Goal: Information Seeking & Learning: Understand process/instructions

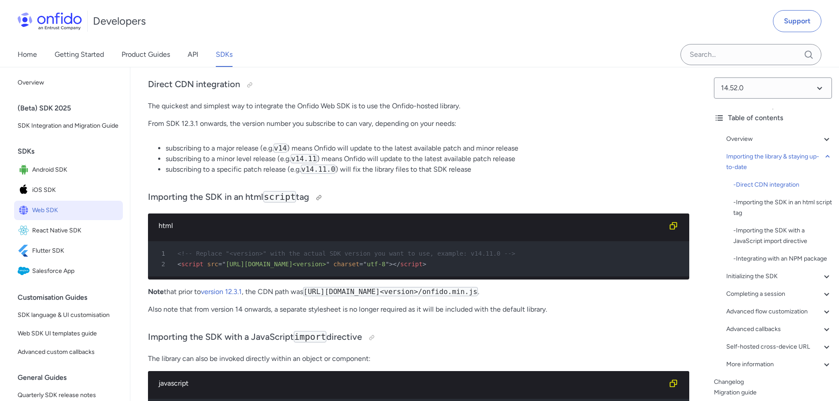
scroll to position [837, 0]
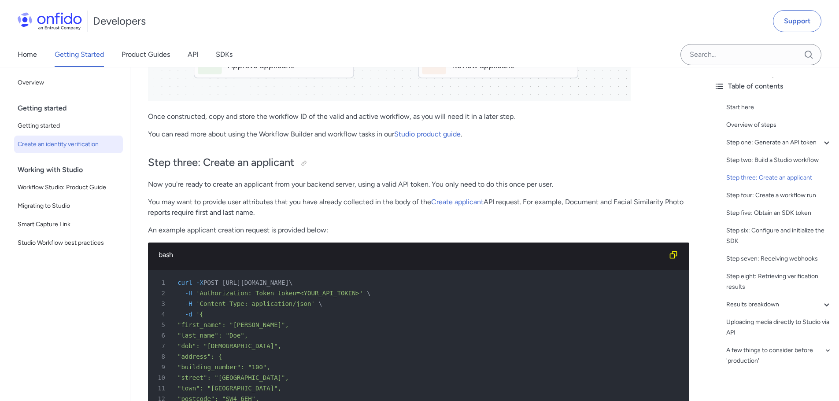
scroll to position [1719, 0]
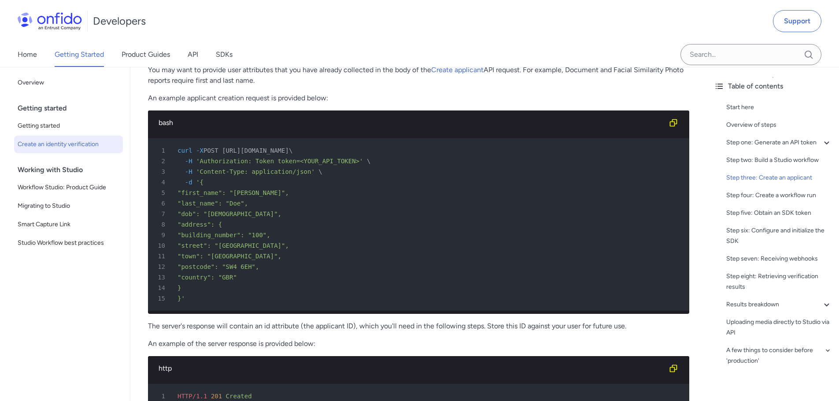
click at [496, 75] on p "You may want to provide user attributes that you have already collected in the …" at bounding box center [419, 75] width 542 height 21
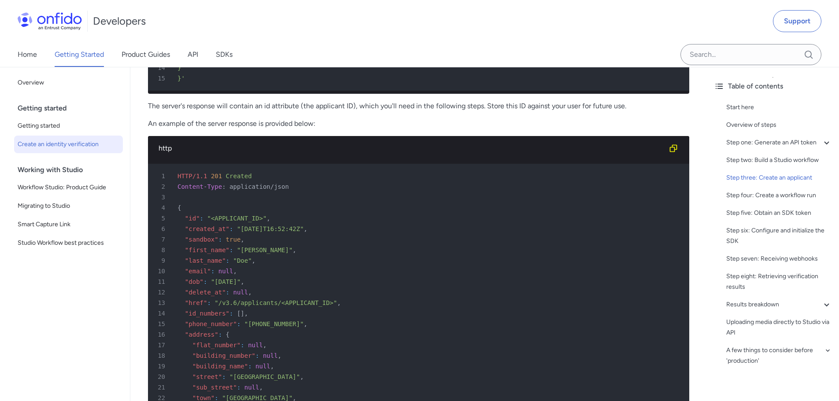
click at [342, 111] on p "The server's response will contain an id attribute (the applicant ID), which yo…" at bounding box center [419, 106] width 542 height 11
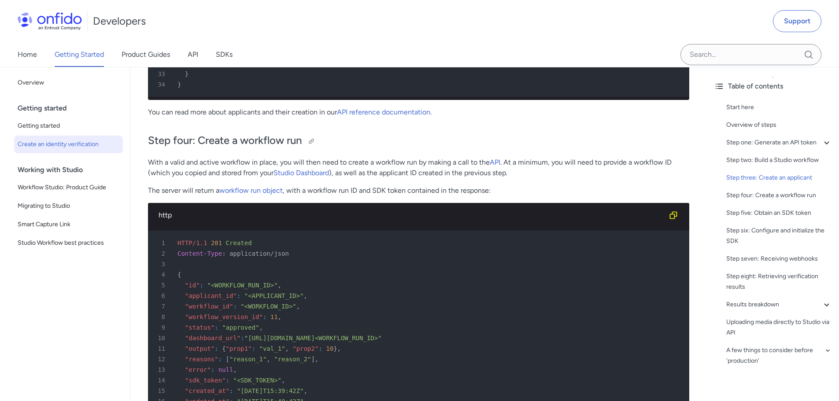
scroll to position [2424, 0]
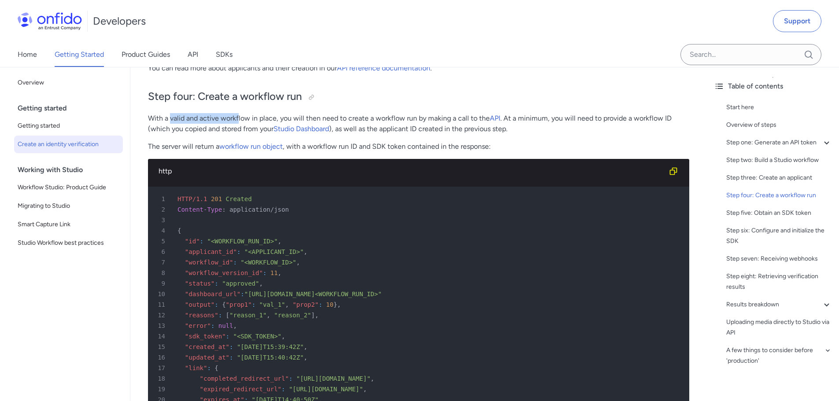
drag, startPoint x: 170, startPoint y: 132, endPoint x: 248, endPoint y: 130, distance: 77.6
click at [240, 130] on p "With a valid and active workflow in place, you will then need to create a workf…" at bounding box center [419, 123] width 542 height 21
click at [261, 130] on p "With a valid and active workflow in place, you will then need to create a workf…" at bounding box center [419, 123] width 542 height 21
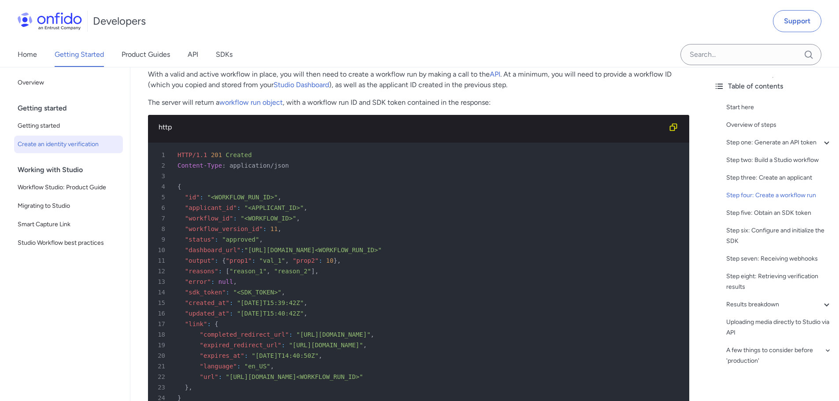
scroll to position [2688, 0]
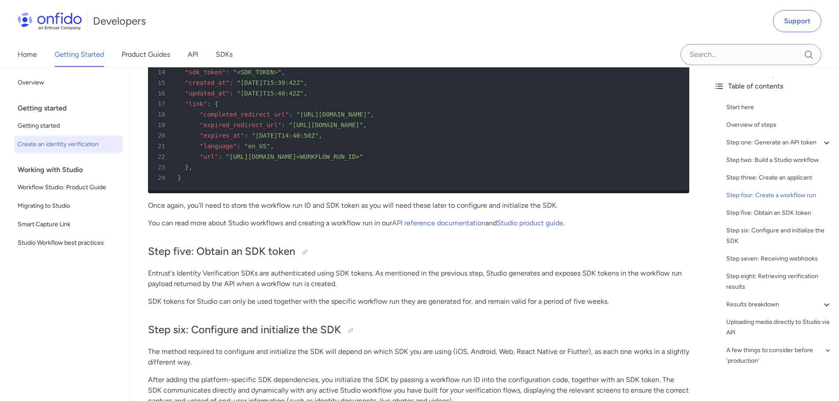
click at [277, 229] on p "You can read more about Studio workflows and creating a workflow run in our API…" at bounding box center [419, 223] width 542 height 11
drag, startPoint x: 207, startPoint y: 243, endPoint x: 270, endPoint y: 242, distance: 63.0
click at [270, 229] on p "You can read more about Studio workflows and creating a workflow run in our API…" at bounding box center [419, 223] width 542 height 11
click at [271, 229] on p "You can read more about Studio workflows and creating a workflow run in our API…" at bounding box center [419, 223] width 542 height 11
drag, startPoint x: 237, startPoint y: 242, endPoint x: 312, endPoint y: 247, distance: 75.5
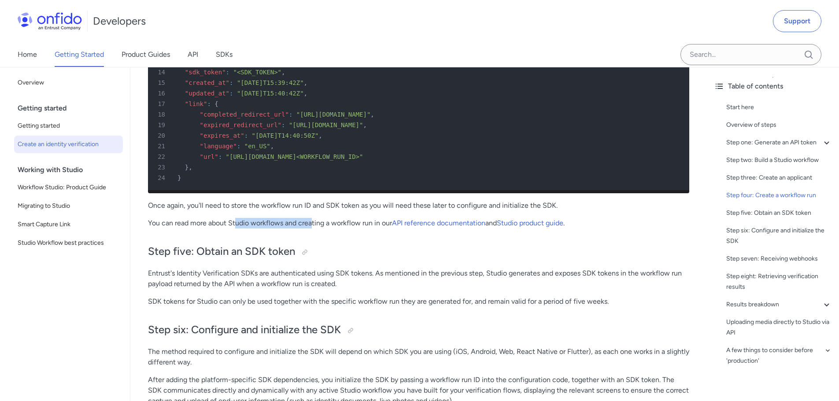
click at [312, 229] on p "You can read more about Studio workflows and creating a workflow run in our API…" at bounding box center [419, 223] width 542 height 11
click at [313, 229] on p "You can read more about Studio workflows and creating a workflow run in our API…" at bounding box center [419, 223] width 542 height 11
drag, startPoint x: 188, startPoint y: 244, endPoint x: 277, endPoint y: 244, distance: 88.6
click at [277, 229] on p "You can read more about Studio workflows and creating a workflow run in our API…" at bounding box center [419, 223] width 542 height 11
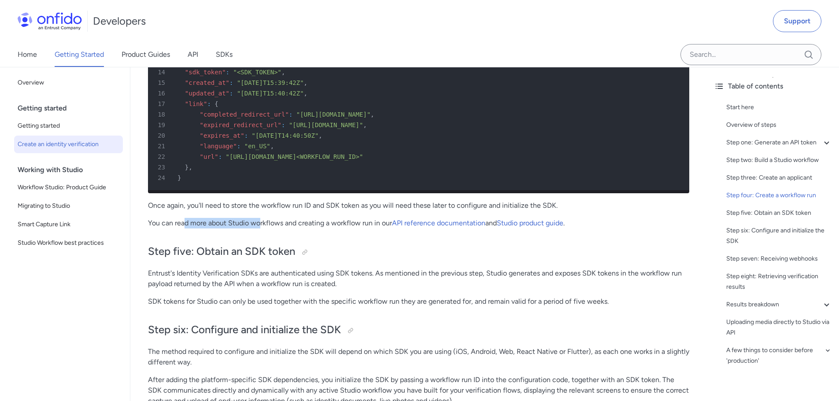
drag, startPoint x: 183, startPoint y: 243, endPoint x: 261, endPoint y: 245, distance: 78.0
click at [261, 229] on p "You can read more about Studio workflows and creating a workflow run in our API…" at bounding box center [419, 223] width 542 height 11
click at [308, 229] on p "You can read more about Studio workflows and creating a workflow run in our API…" at bounding box center [419, 223] width 542 height 11
drag, startPoint x: 218, startPoint y: 241, endPoint x: 309, endPoint y: 242, distance: 91.2
click at [308, 229] on p "You can read more about Studio workflows and creating a workflow run in our API…" at bounding box center [419, 223] width 542 height 11
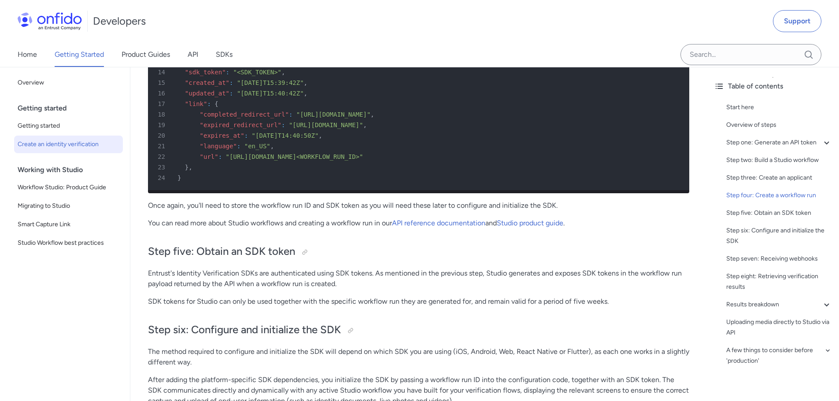
click at [312, 229] on p "You can read more about Studio workflows and creating a workflow run in our API…" at bounding box center [419, 223] width 542 height 11
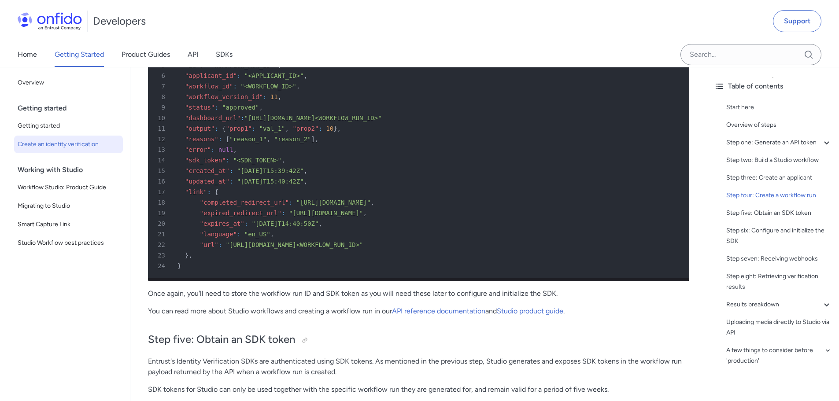
scroll to position [2732, 0]
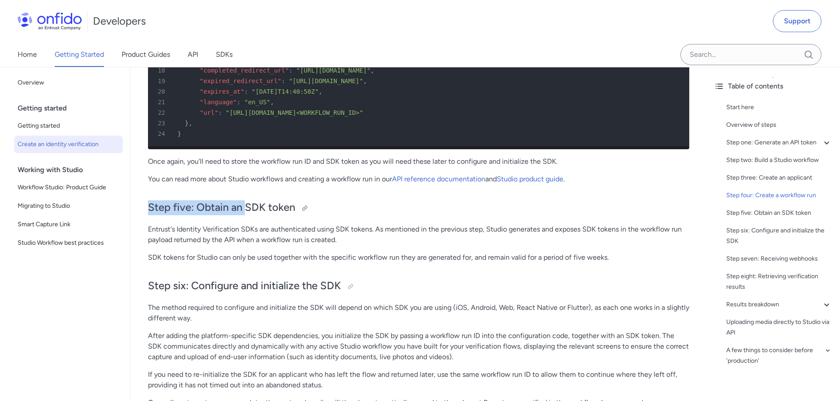
drag, startPoint x: 145, startPoint y: 224, endPoint x: 246, endPoint y: 226, distance: 101.4
click at [246, 215] on h2 "Step five: Obtain an SDK token" at bounding box center [419, 207] width 542 height 15
drag, startPoint x: 148, startPoint y: 224, endPoint x: 216, endPoint y: 225, distance: 67.9
click at [216, 215] on h2 "Step five: Obtain an SDK token" at bounding box center [419, 207] width 542 height 15
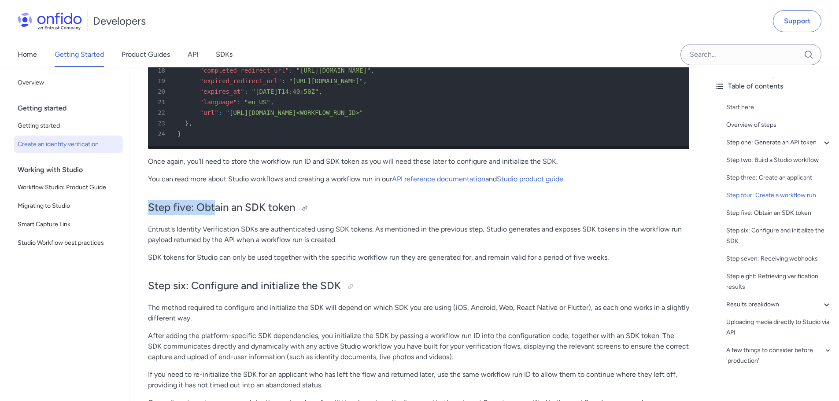
click at [193, 215] on h2 "Step five: Obtain an SDK token" at bounding box center [419, 207] width 542 height 15
drag, startPoint x: 196, startPoint y: 226, endPoint x: 289, endPoint y: 222, distance: 93.5
click at [289, 215] on h2 "Step five: Obtain an SDK token" at bounding box center [419, 207] width 542 height 15
click at [258, 215] on h2 "Step five: Obtain an SDK token" at bounding box center [419, 207] width 542 height 15
drag, startPoint x: 199, startPoint y: 227, endPoint x: 270, endPoint y: 227, distance: 71.4
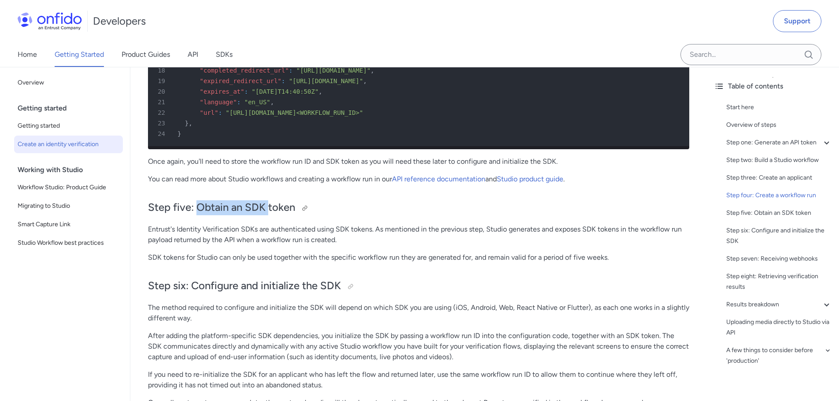
click at [270, 215] on h2 "Step five: Obtain an SDK token" at bounding box center [419, 207] width 542 height 15
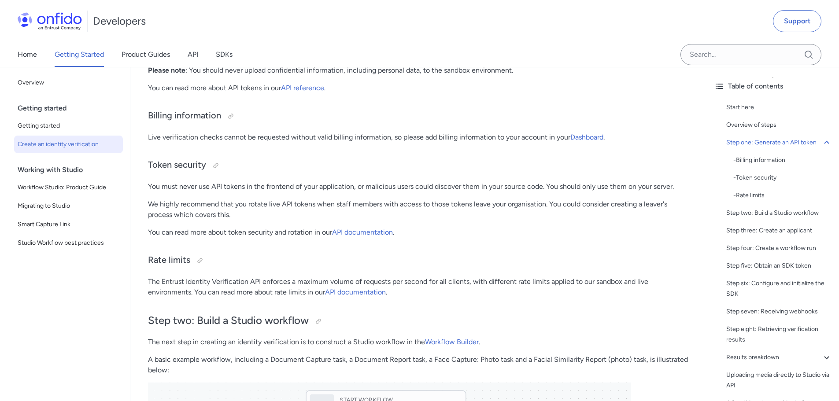
scroll to position [529, 0]
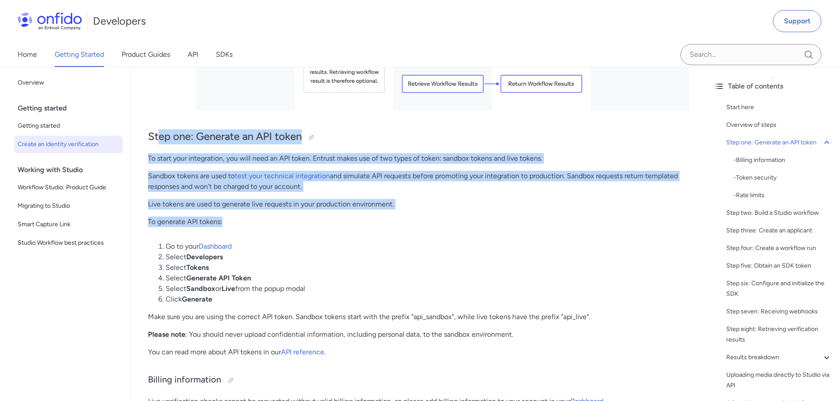
drag, startPoint x: 161, startPoint y: 138, endPoint x: 275, endPoint y: 240, distance: 152.3
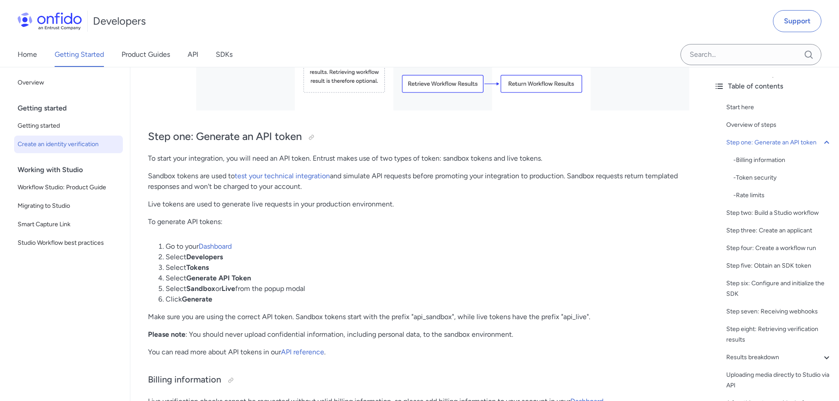
click at [290, 257] on li "Select Developers" at bounding box center [428, 257] width 524 height 11
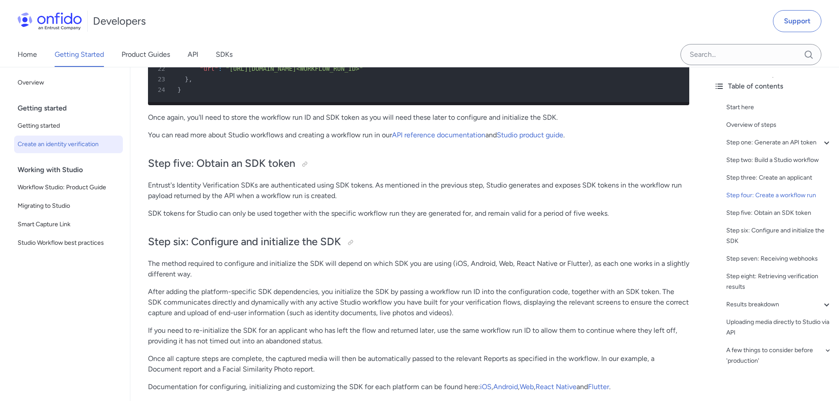
scroll to position [2820, 0]
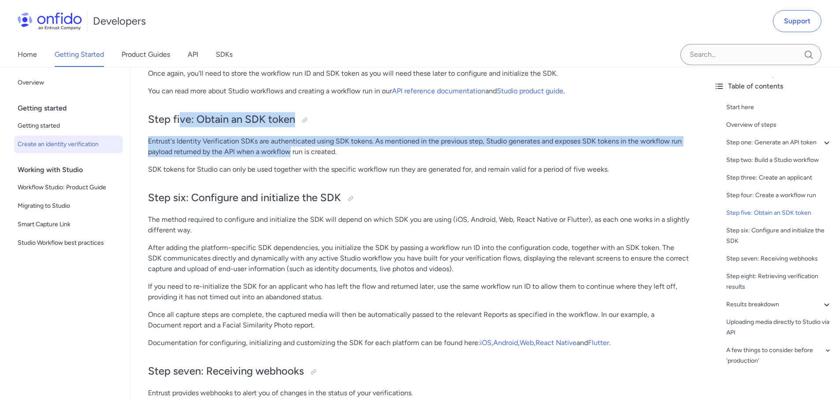
drag, startPoint x: 180, startPoint y: 141, endPoint x: 290, endPoint y: 175, distance: 115.4
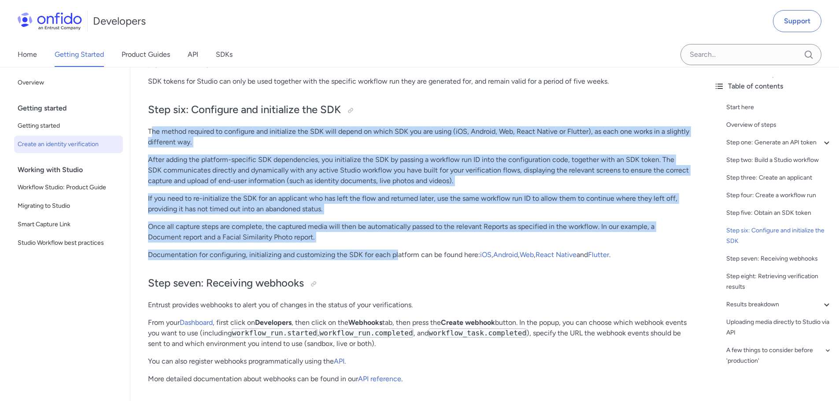
drag, startPoint x: 152, startPoint y: 153, endPoint x: 397, endPoint y: 267, distance: 269.5
click at [425, 215] on p "If you need to re-initialize the SDK for an applicant who has left the flow and…" at bounding box center [419, 203] width 542 height 21
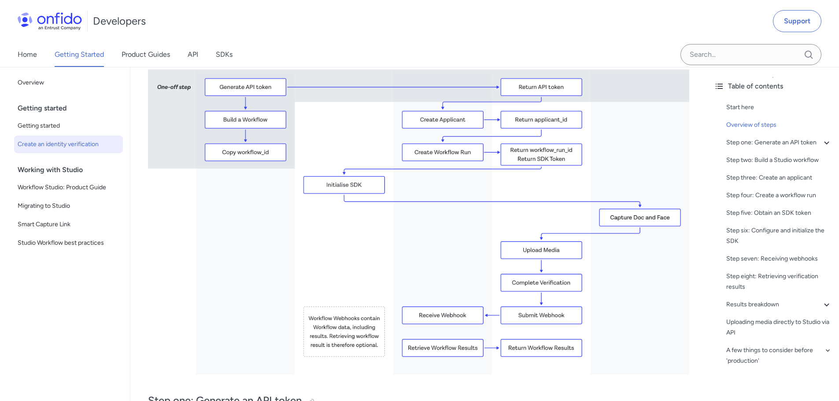
scroll to position [220, 0]
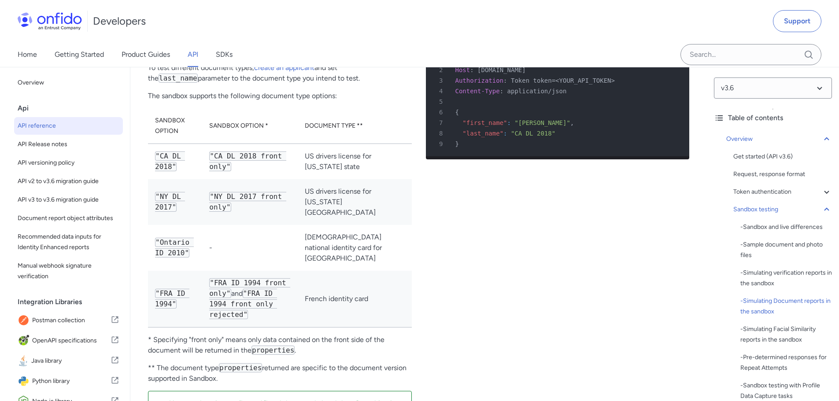
click at [287, 100] on p "The sandbox supports the following document type options:" at bounding box center [280, 96] width 264 height 11
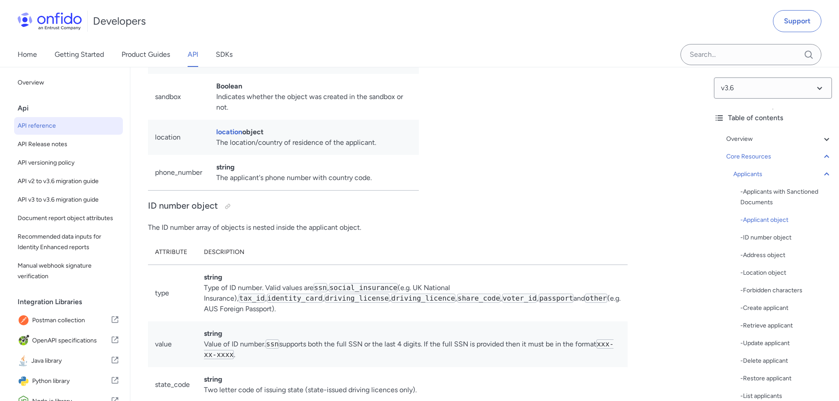
scroll to position [10096, 0]
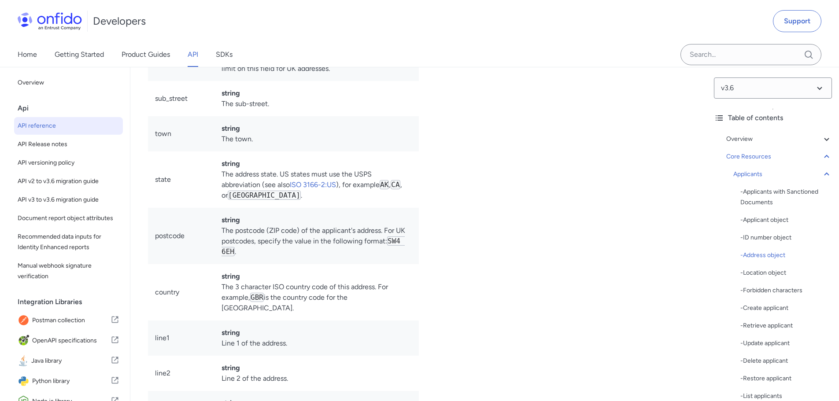
scroll to position [9963, 0]
